Goal: Task Accomplishment & Management: Manage account settings

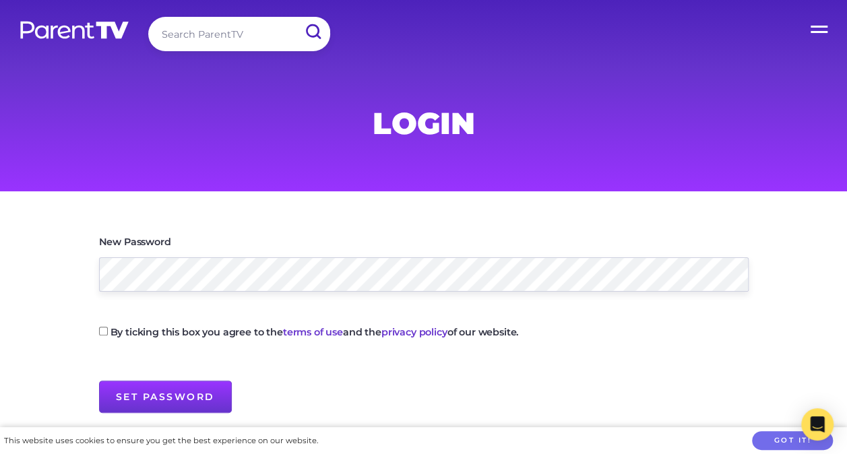
click at [99, 380] on input "Set Password" at bounding box center [165, 396] width 133 height 32
click at [102, 333] on input "By ticking this box you agree to the terms of use and the privacy policy of our…" at bounding box center [103, 331] width 9 height 9
checkbox input "true"
click at [147, 397] on input "Set Password" at bounding box center [165, 396] width 133 height 32
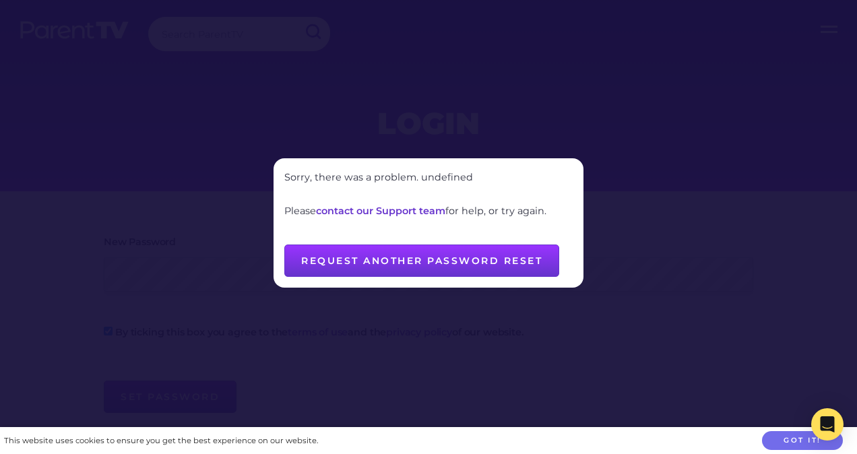
click at [409, 259] on button "Request another password reset" at bounding box center [421, 260] width 275 height 32
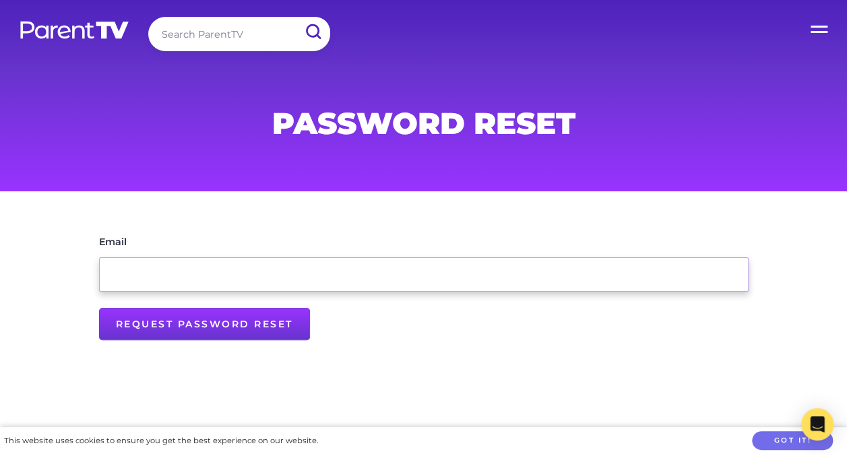
click at [465, 261] on input "Email" at bounding box center [423, 274] width 649 height 34
type input "[EMAIL_ADDRESS][DOMAIN_NAME]"
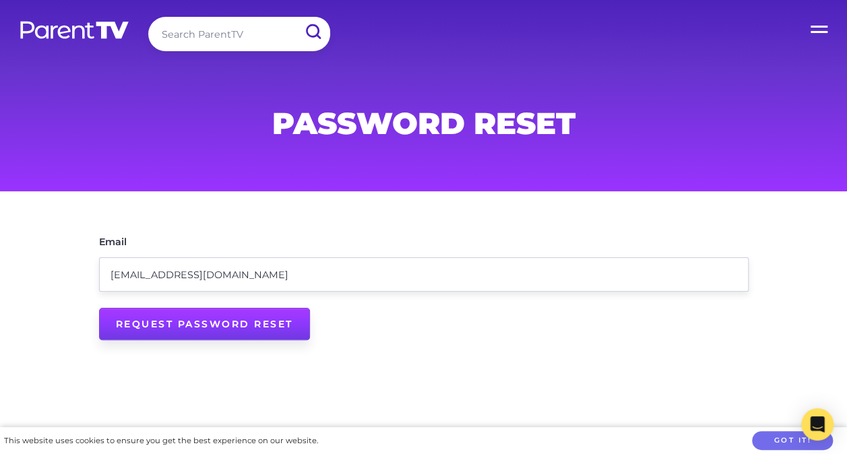
click at [209, 329] on input "Request Password Reset" at bounding box center [204, 324] width 211 height 32
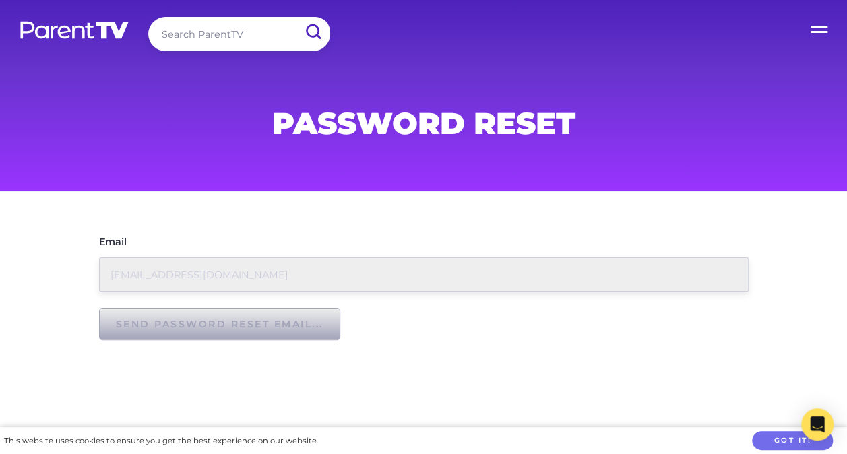
type input "Request Password Reset"
